Goal: Transaction & Acquisition: Download file/media

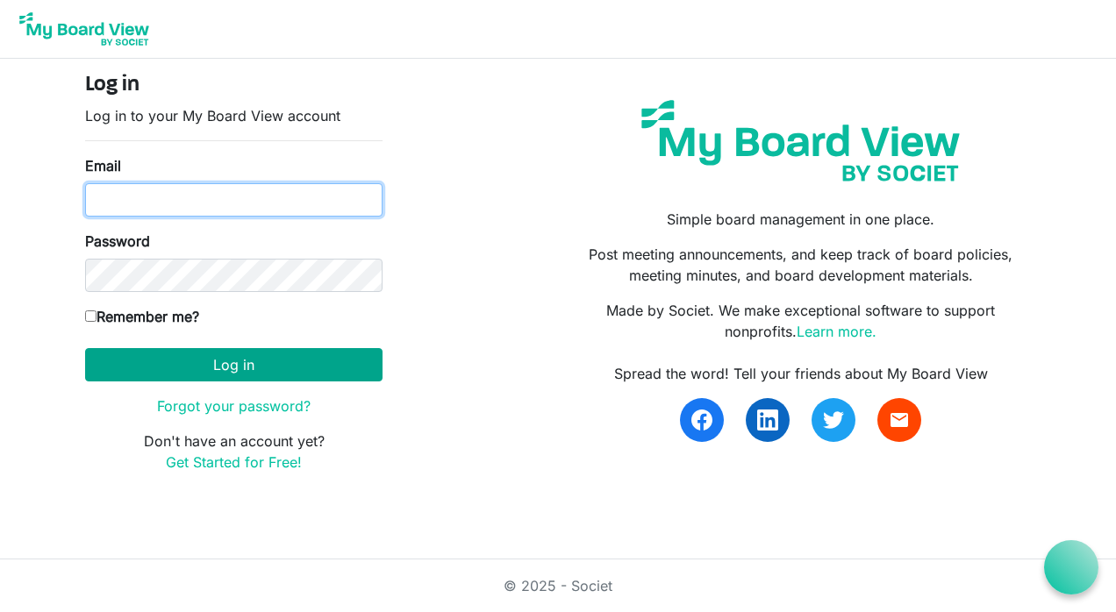
type input "mark@charltonfarmsinc.com"
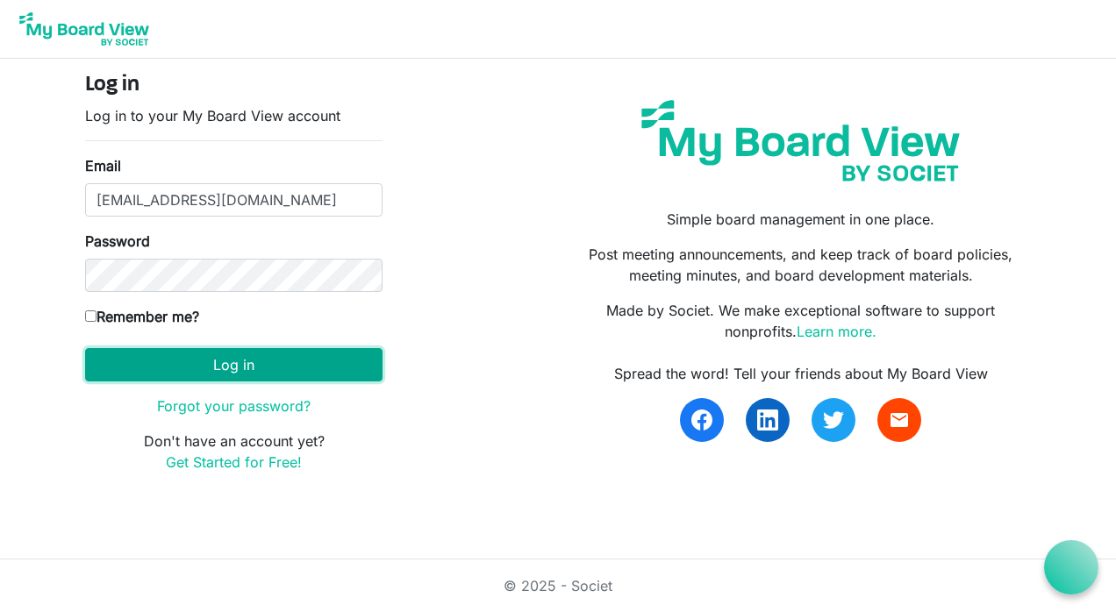
click at [233, 370] on button "Log in" at bounding box center [233, 364] width 297 height 33
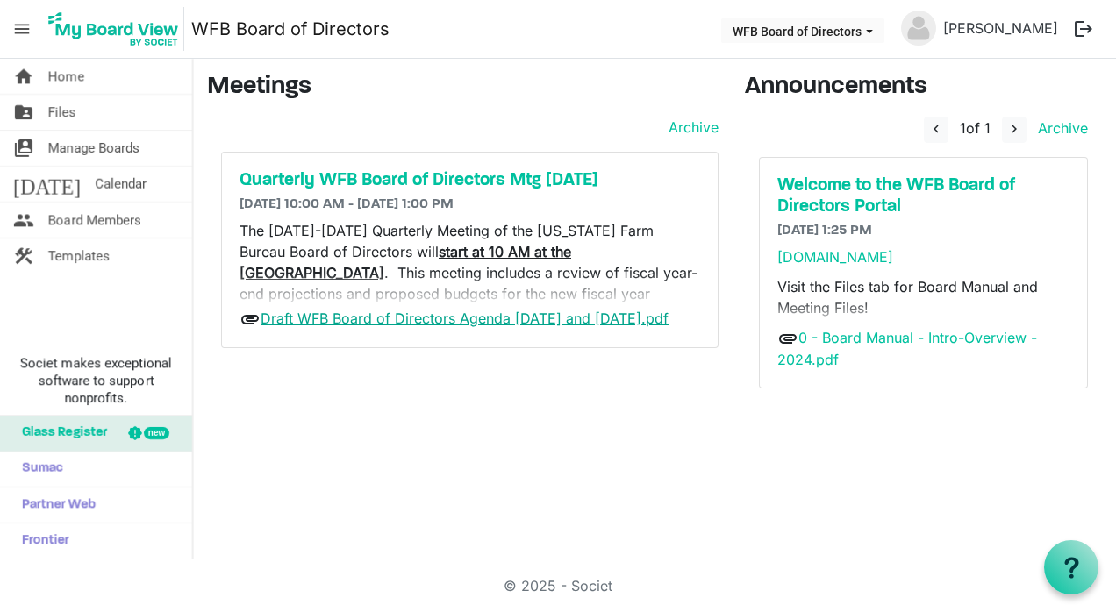
click at [464, 319] on link "Draft WFB Board of Directors Agenda [DATE] and [DATE].pdf" at bounding box center [465, 319] width 408 height 18
click at [425, 316] on link "Draft WFB Board of Directors Agenda [DATE] and [DATE].pdf" at bounding box center [465, 319] width 408 height 18
click at [425, 316] on link "Draft WFB Board of Directors Agenda 9-18 and 9-19-2025.pdf" at bounding box center [465, 319] width 408 height 18
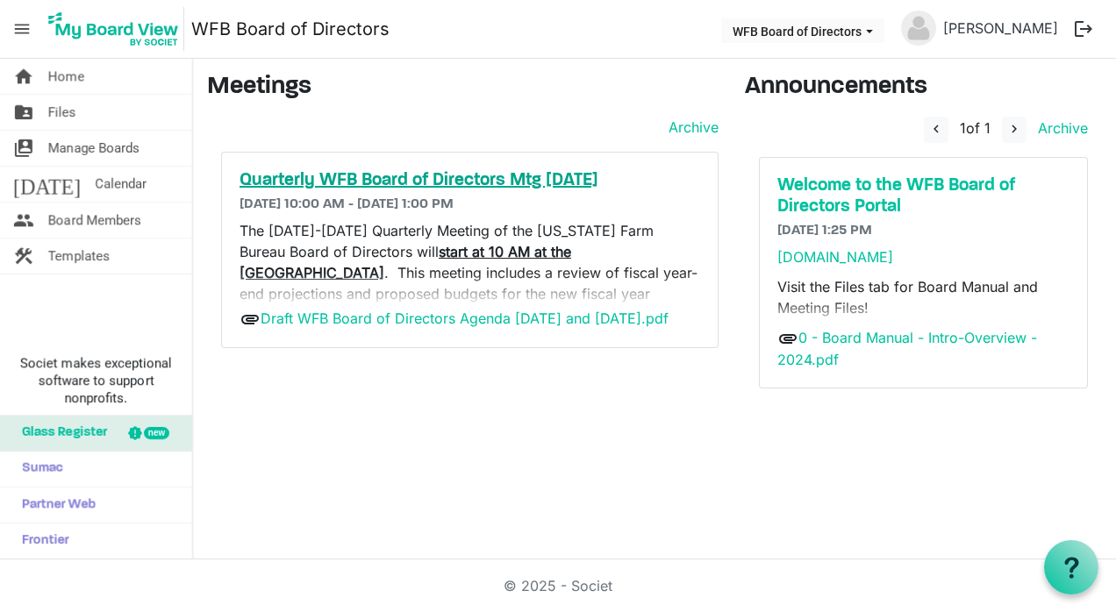
click at [424, 180] on h5 "Quarterly WFB Board of Directors Mtg Sept. 2025" at bounding box center [469, 180] width 461 height 21
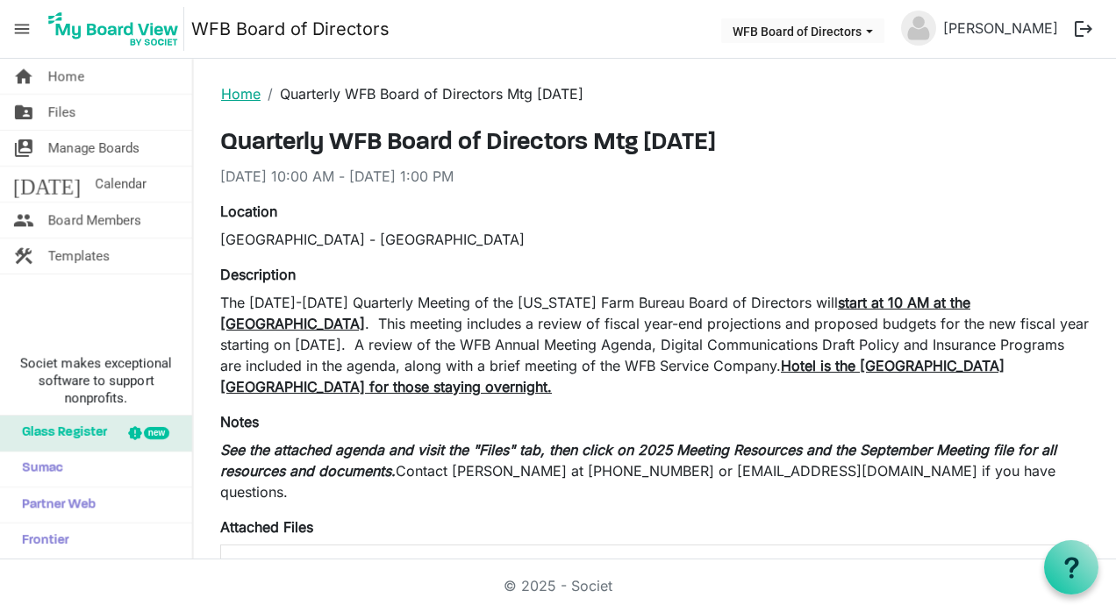
click at [229, 89] on link "Home" at bounding box center [240, 94] width 39 height 18
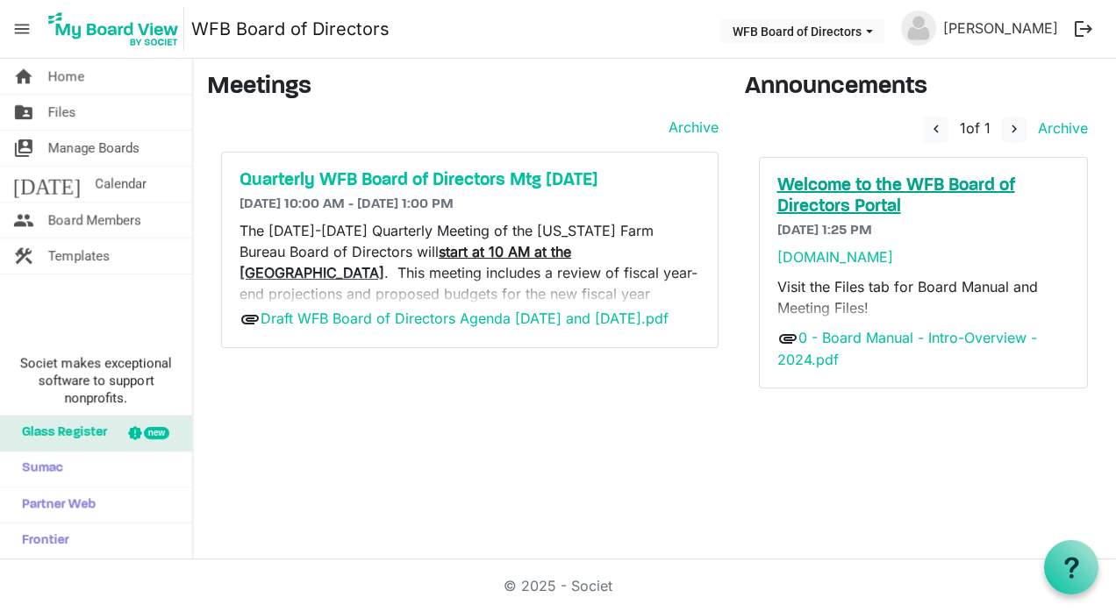
click at [829, 184] on h5 "Welcome to the WFB Board of Directors Portal" at bounding box center [923, 196] width 293 height 42
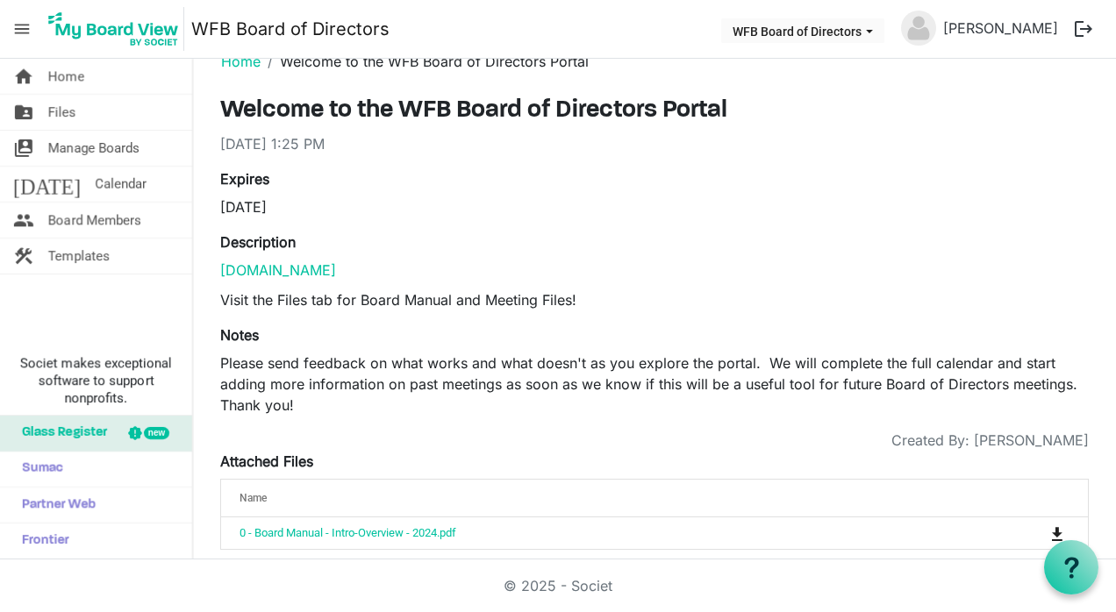
scroll to position [49, 0]
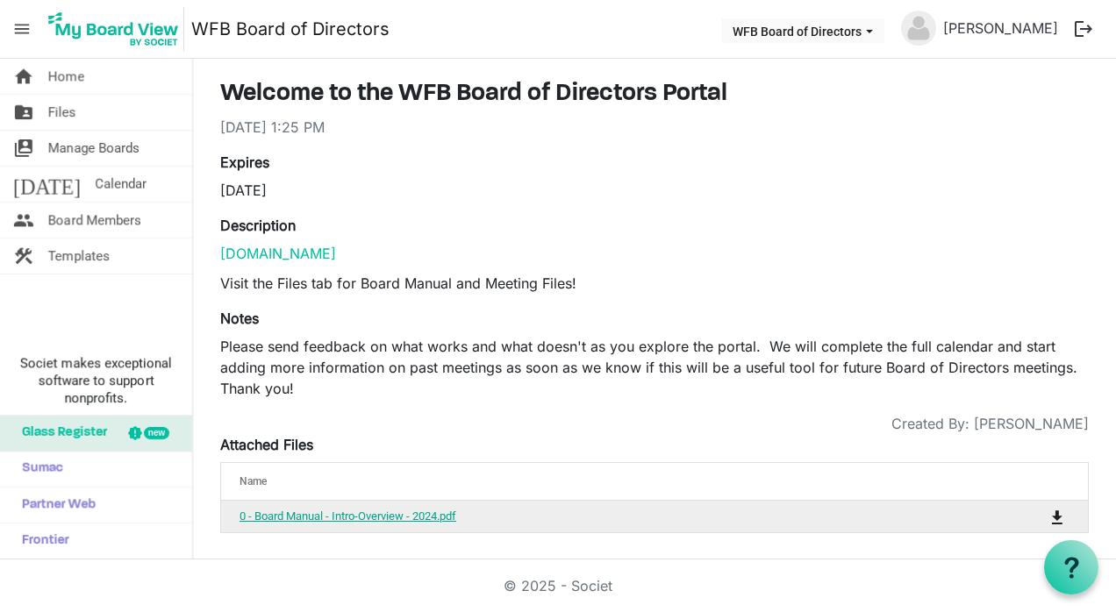
click at [329, 517] on link "0 - Board Manual - Intro-Overview - 2024.pdf" at bounding box center [347, 516] width 217 height 13
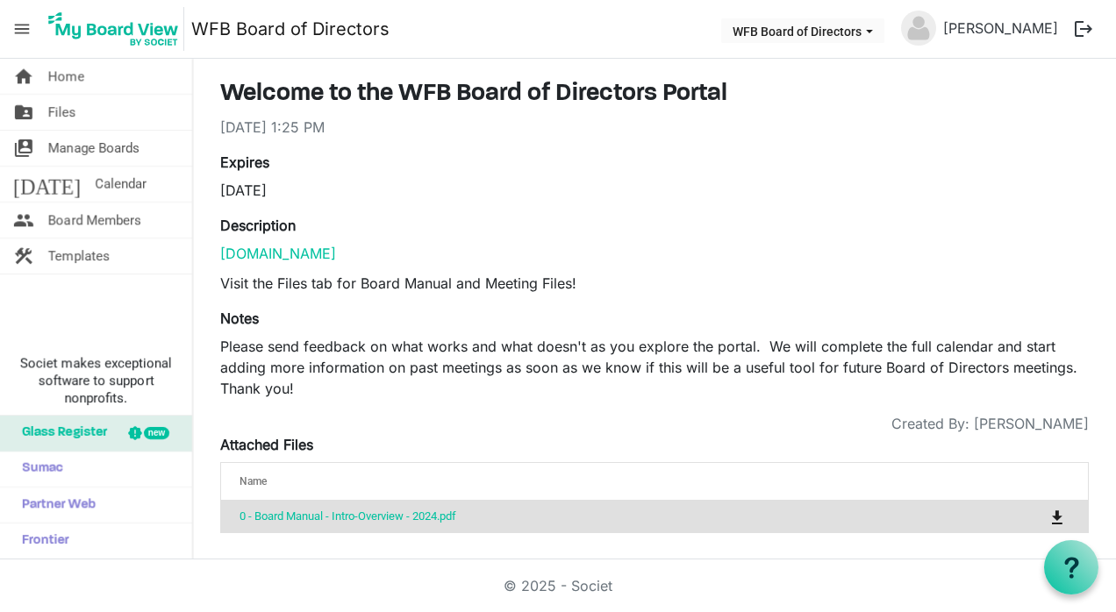
click at [609, 169] on div "Expires 9/30/2026" at bounding box center [430, 176] width 447 height 49
click at [127, 104] on link "folder_shared Files" at bounding box center [96, 112] width 192 height 35
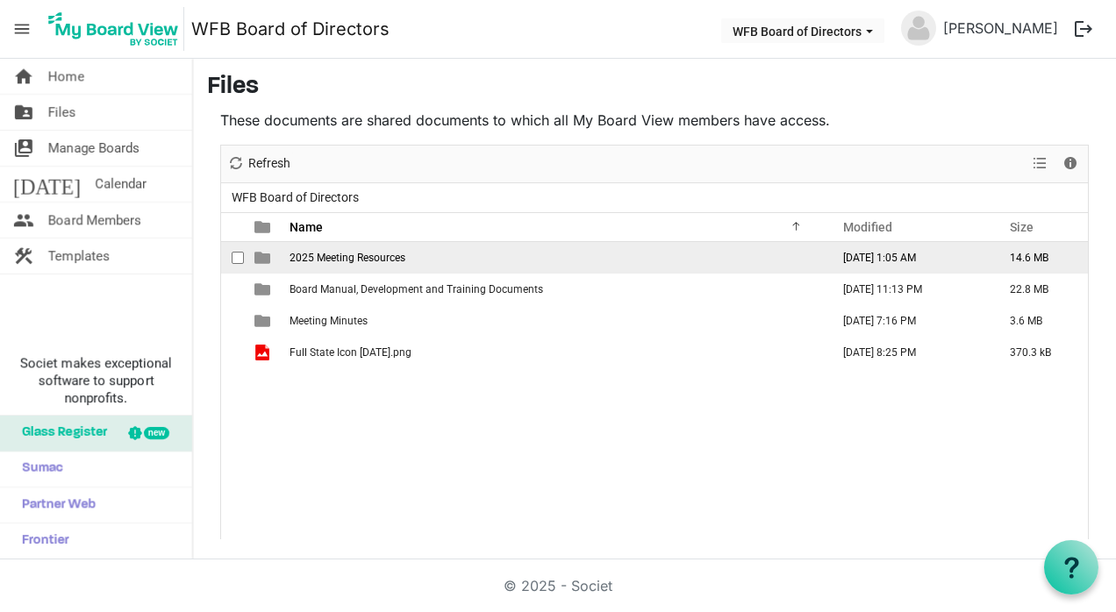
click at [380, 258] on span "2025 Meeting Resources" at bounding box center [347, 258] width 116 height 12
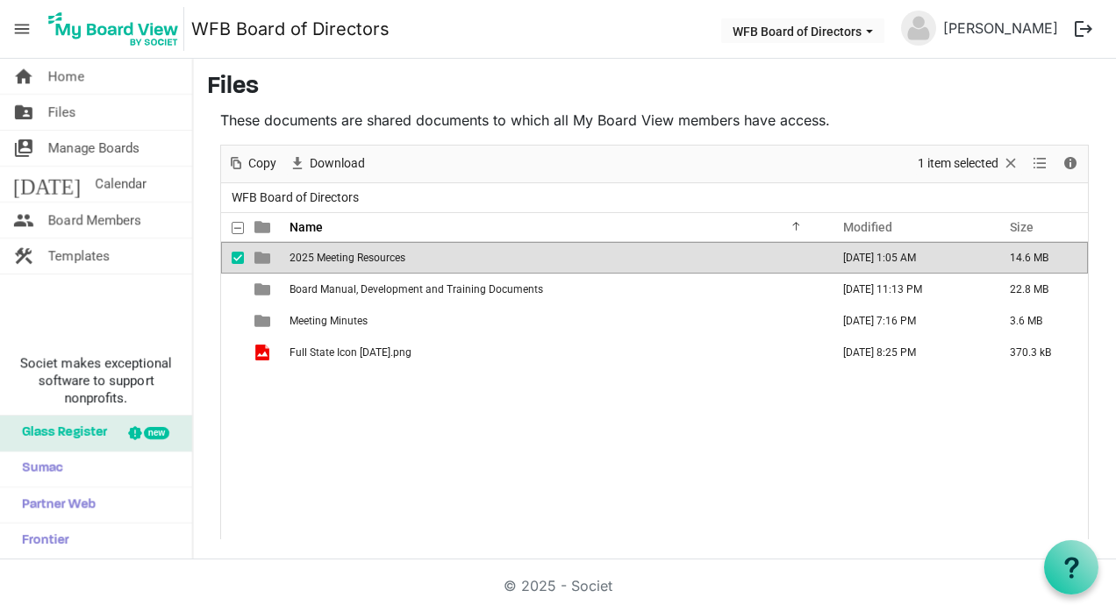
click at [380, 258] on span "2025 Meeting Resources" at bounding box center [347, 258] width 116 height 12
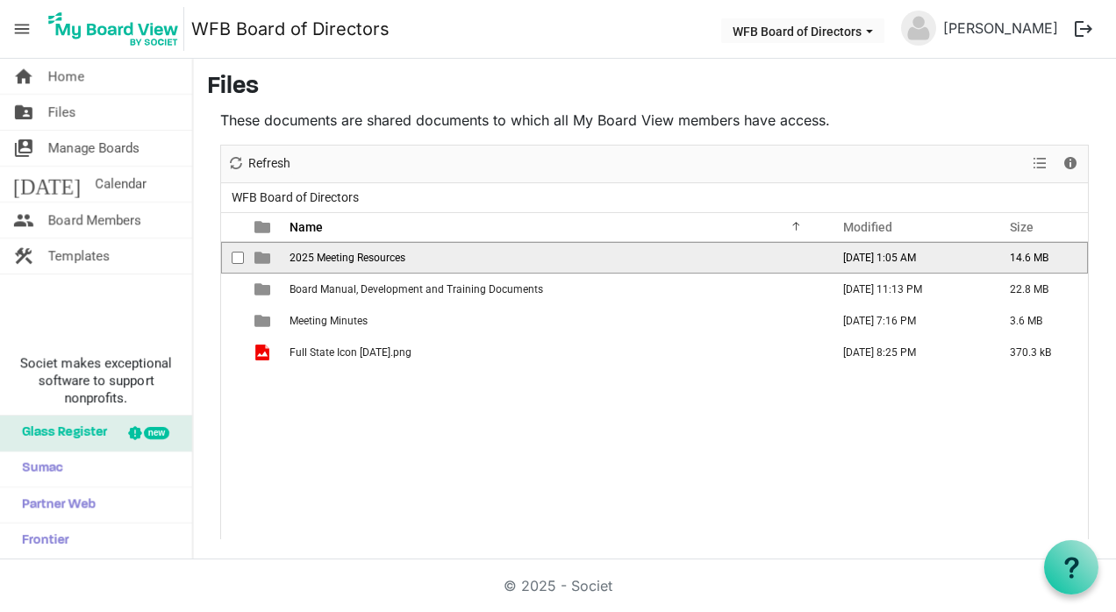
click at [380, 258] on span "2025 Meeting Resources" at bounding box center [347, 258] width 116 height 12
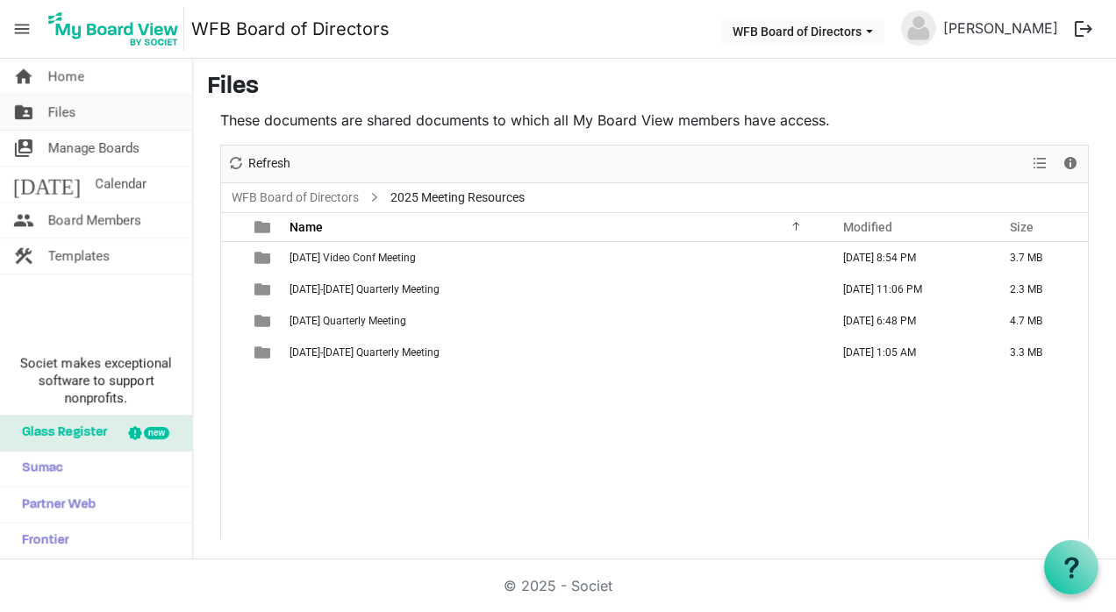
click at [61, 114] on span "Files" at bounding box center [62, 112] width 28 height 35
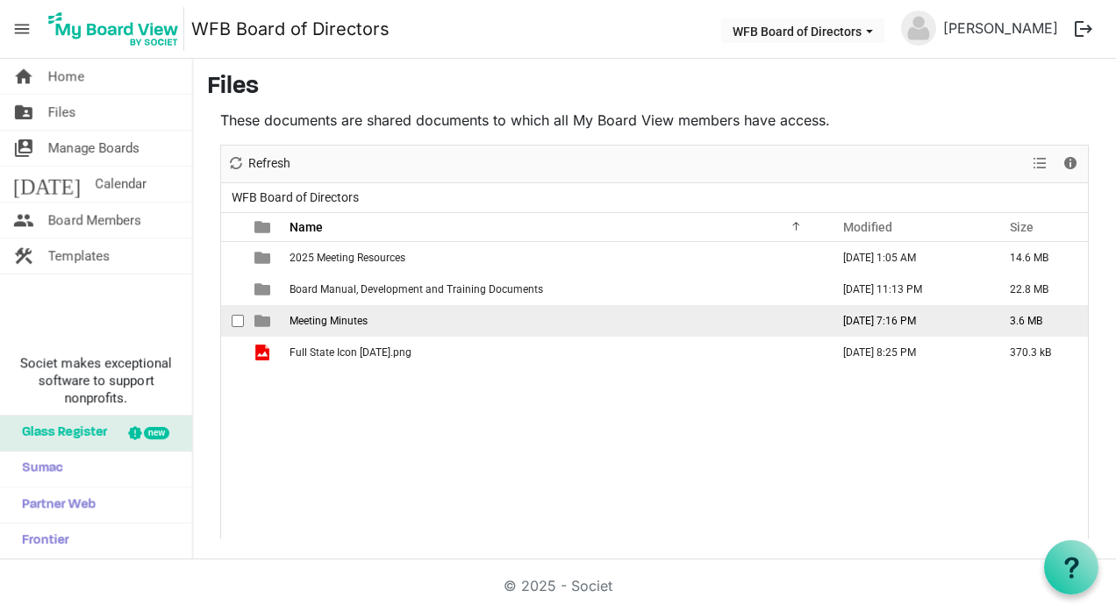
click at [922, 318] on td "[DATE] 7:16 PM" at bounding box center [908, 321] width 167 height 32
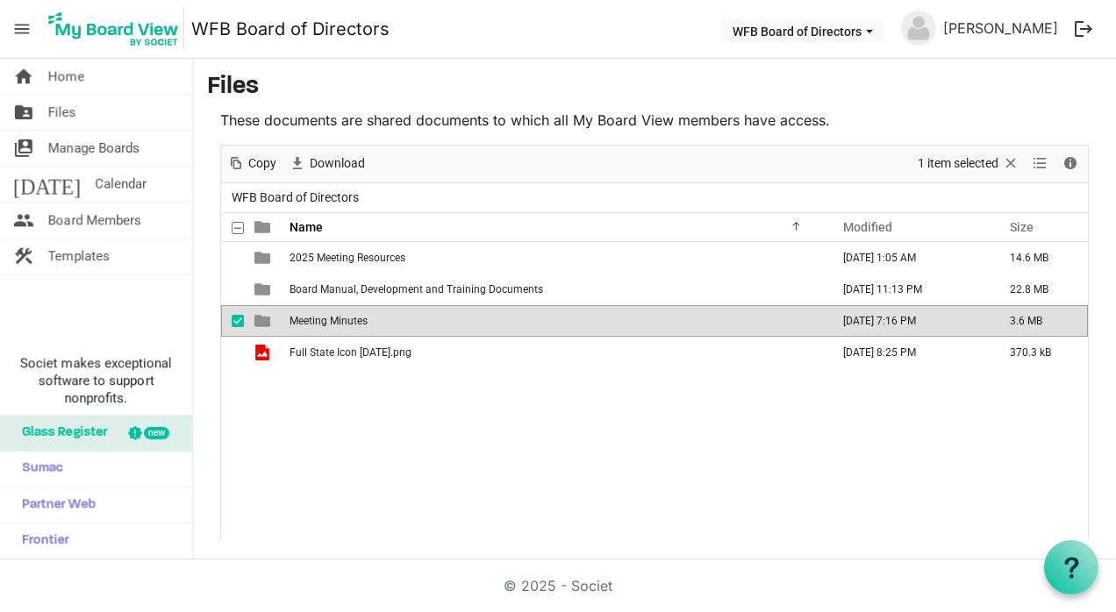
click at [239, 318] on span "checkbox" at bounding box center [238, 321] width 12 height 12
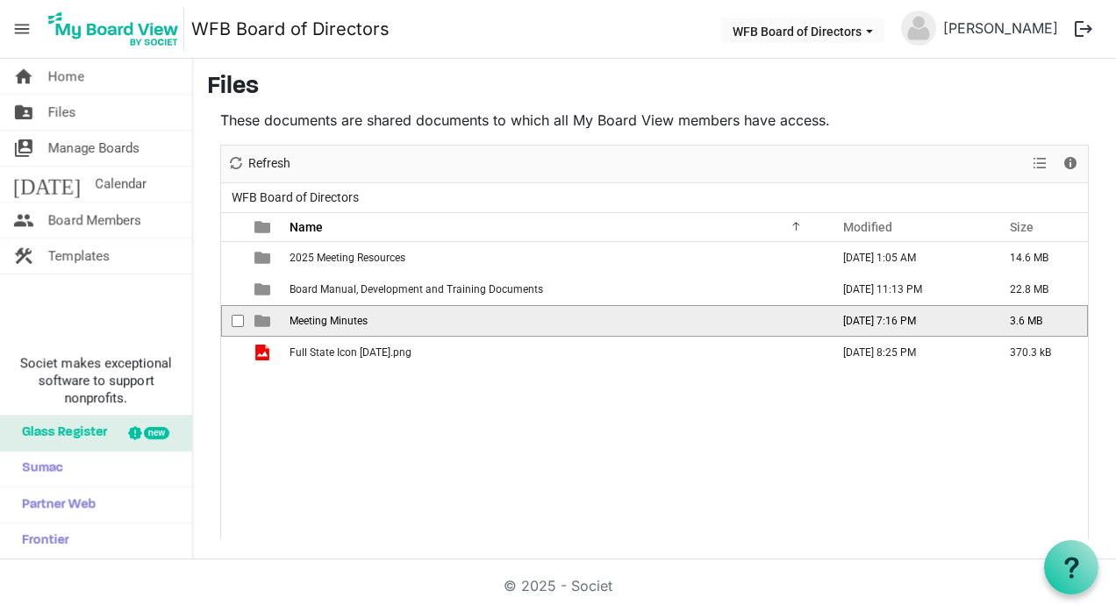
click at [240, 319] on span "checkbox" at bounding box center [238, 321] width 12 height 12
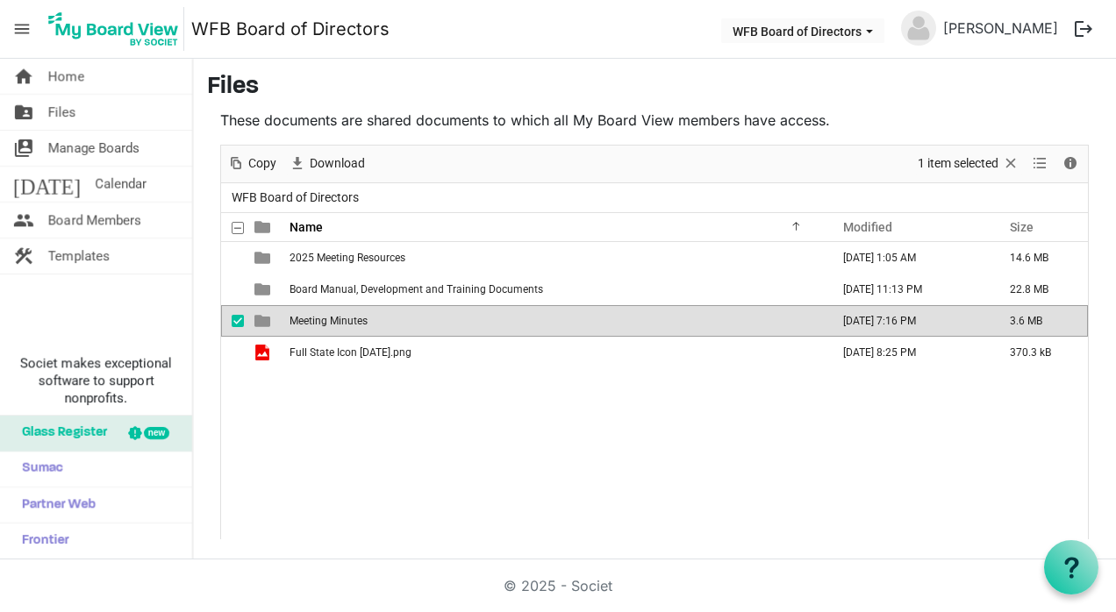
click at [268, 317] on span "is template cell column header type" at bounding box center [262, 321] width 16 height 16
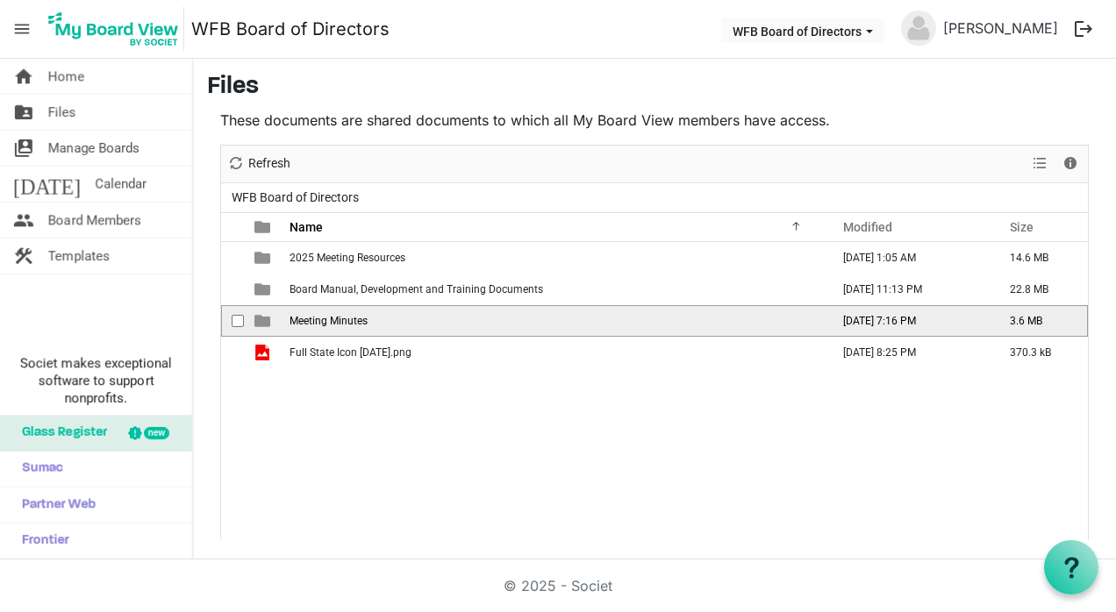
click at [268, 317] on span "is template cell column header type" at bounding box center [262, 321] width 16 height 16
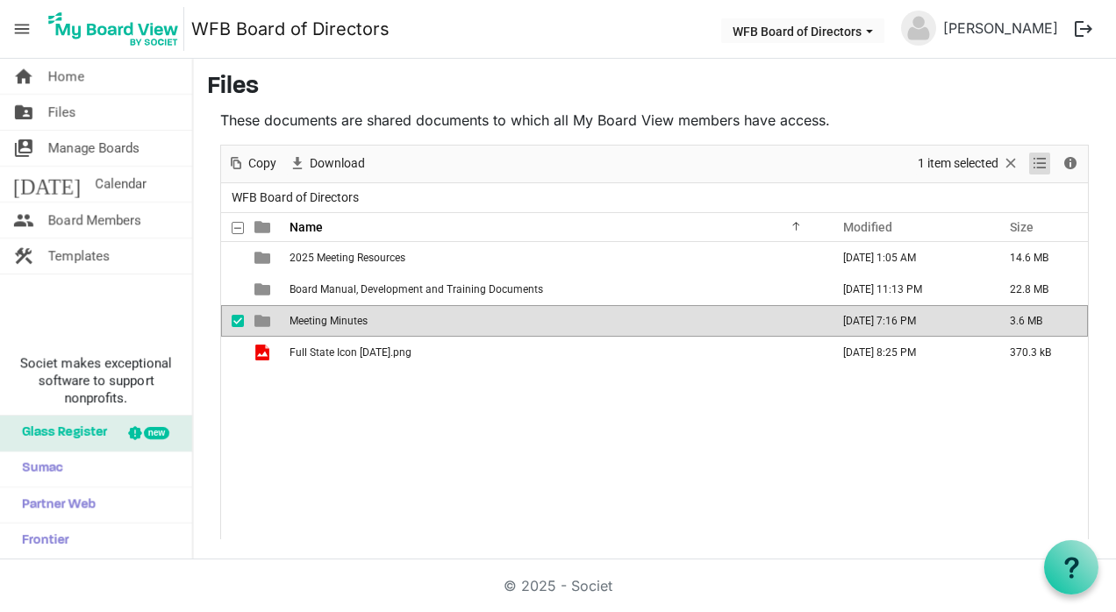
click at [1048, 168] on span "View dropdownbutton" at bounding box center [1039, 164] width 21 height 22
click at [337, 163] on span "Download" at bounding box center [337, 164] width 59 height 22
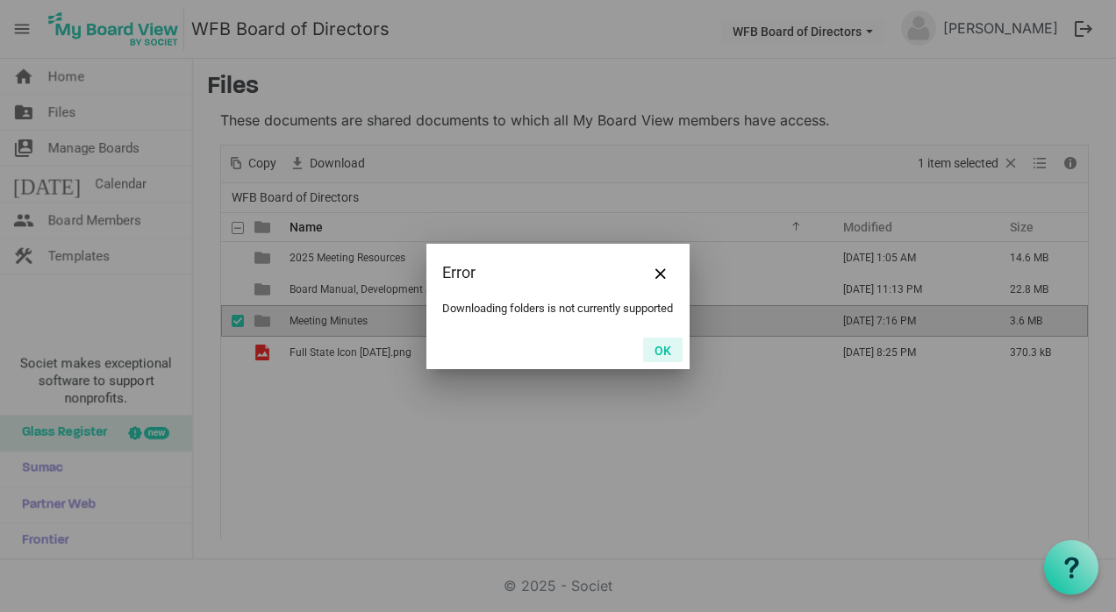
click at [657, 357] on button "OK" at bounding box center [662, 350] width 39 height 25
